Goal: Navigation & Orientation: Go to known website

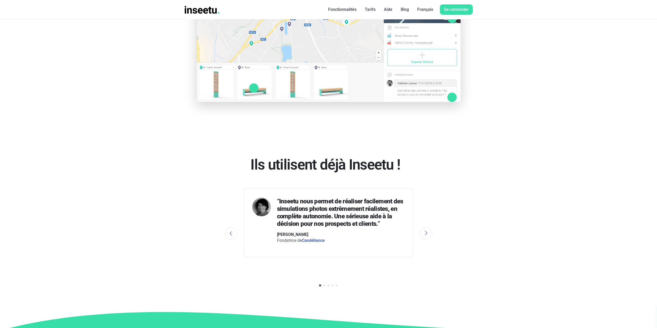
scroll to position [861, 0]
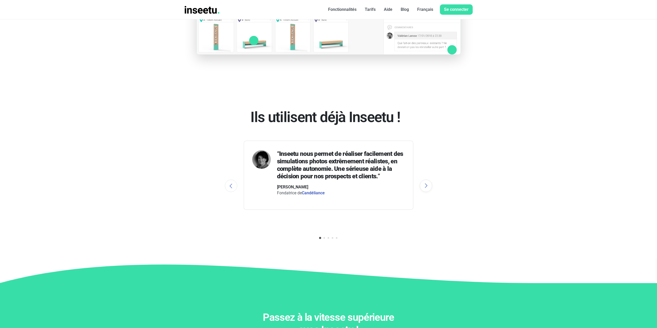
click at [426, 184] on button "Next" at bounding box center [426, 186] width 12 height 12
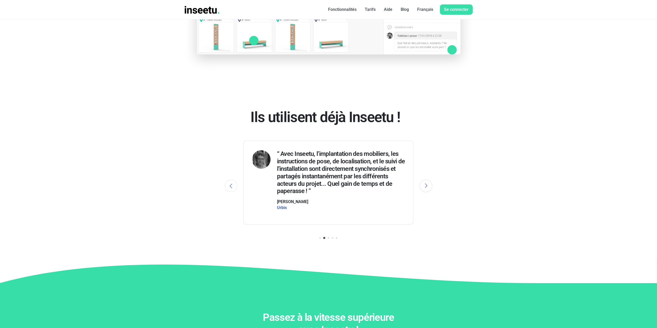
click at [426, 184] on button "Next" at bounding box center [426, 186] width 12 height 12
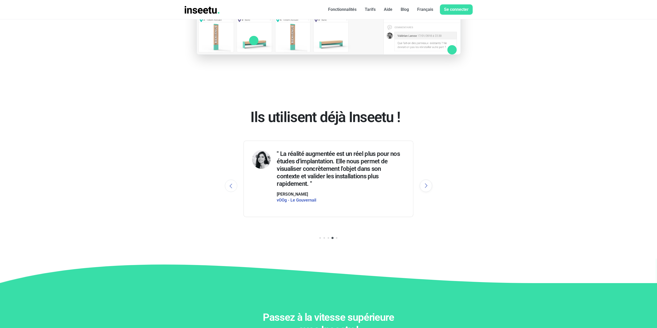
click at [426, 184] on button "Next" at bounding box center [426, 186] width 12 height 12
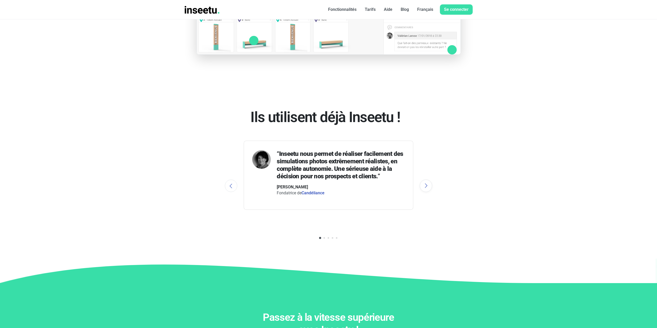
click at [426, 184] on button "Next" at bounding box center [426, 186] width 12 height 12
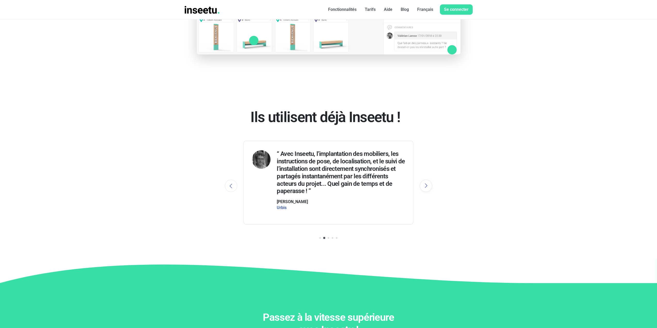
click at [426, 184] on button "Next" at bounding box center [426, 186] width 12 height 12
click at [234, 186] on button "Previous" at bounding box center [231, 186] width 12 height 12
click at [284, 210] on link "Urbis" at bounding box center [282, 207] width 10 height 5
click at [284, 209] on link "Urbis" at bounding box center [282, 207] width 10 height 5
click at [283, 209] on link "Urbis" at bounding box center [282, 207] width 10 height 5
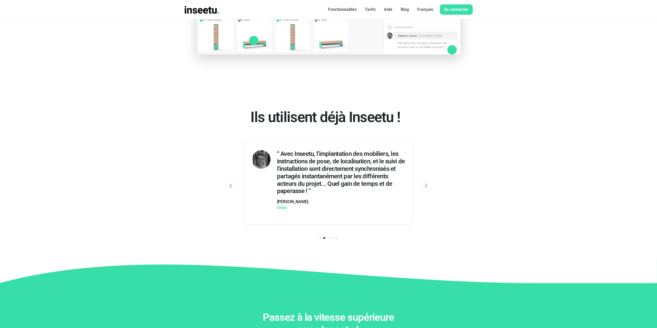
click at [283, 209] on link "Urbis" at bounding box center [282, 207] width 10 height 5
